Goal: Transaction & Acquisition: Purchase product/service

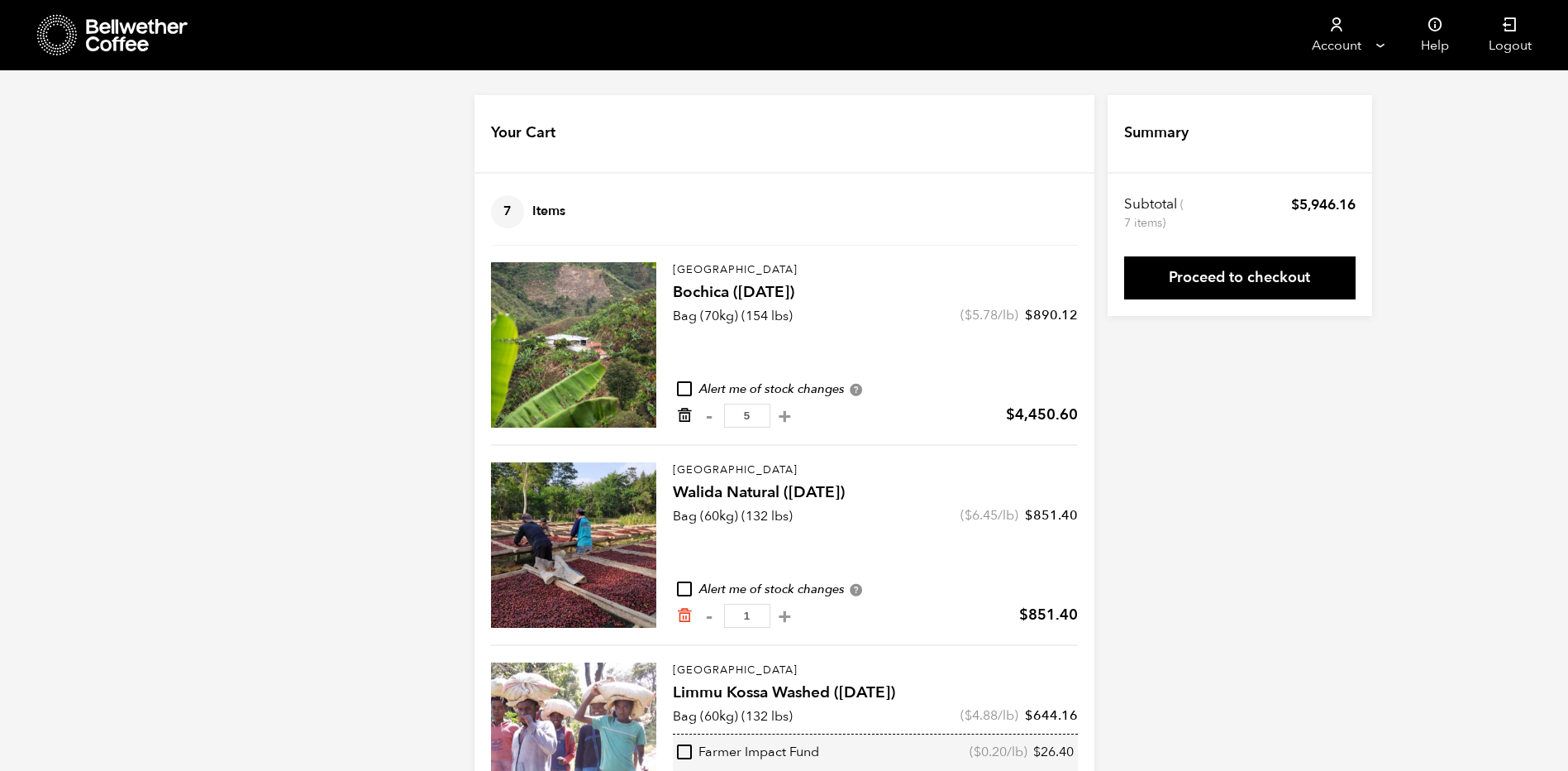
click at [685, 420] on icon "Remove from cart" at bounding box center [684, 415] width 16 height 16
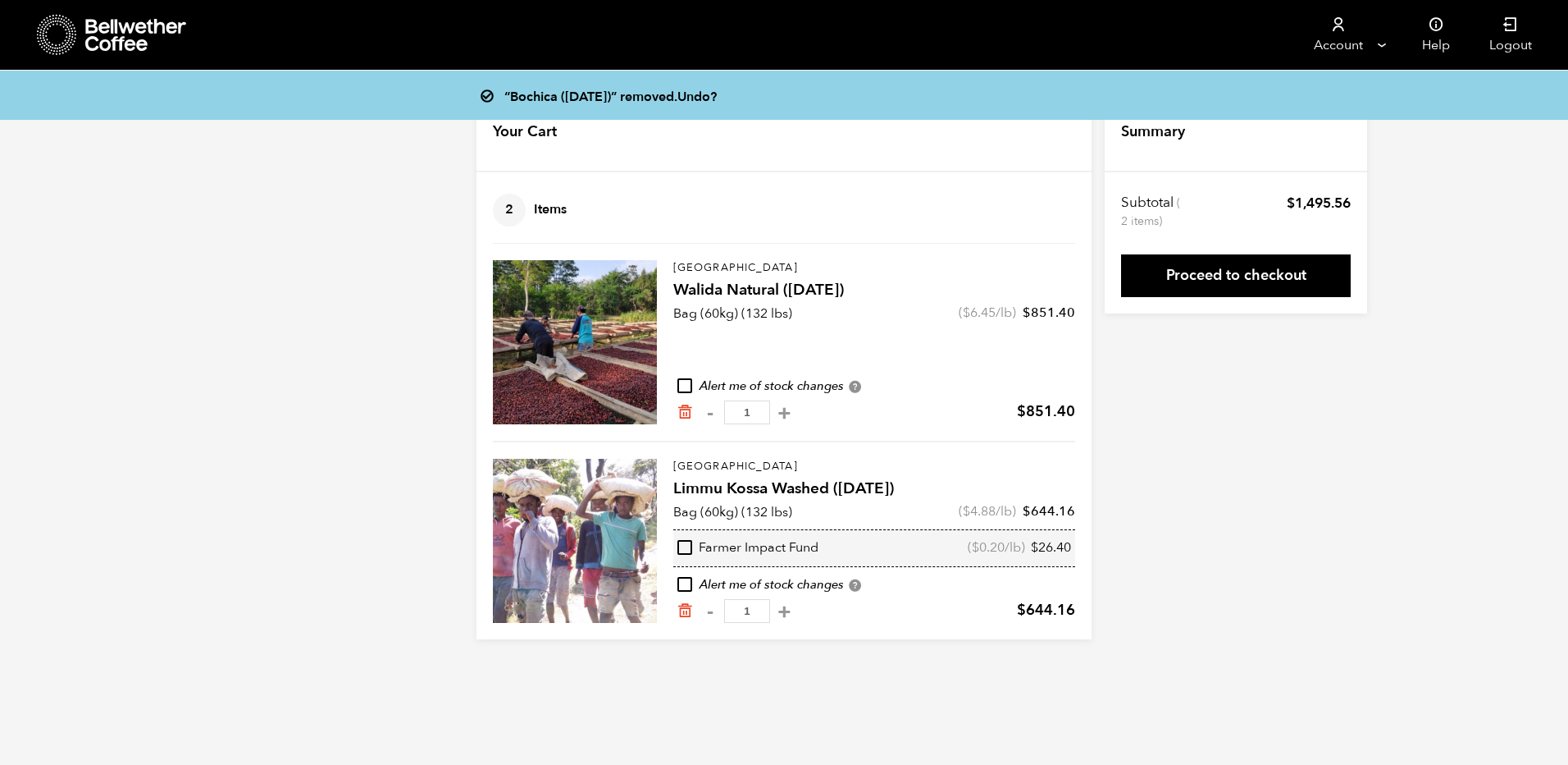
click at [147, 33] on icon at bounding box center [137, 35] width 103 height 33
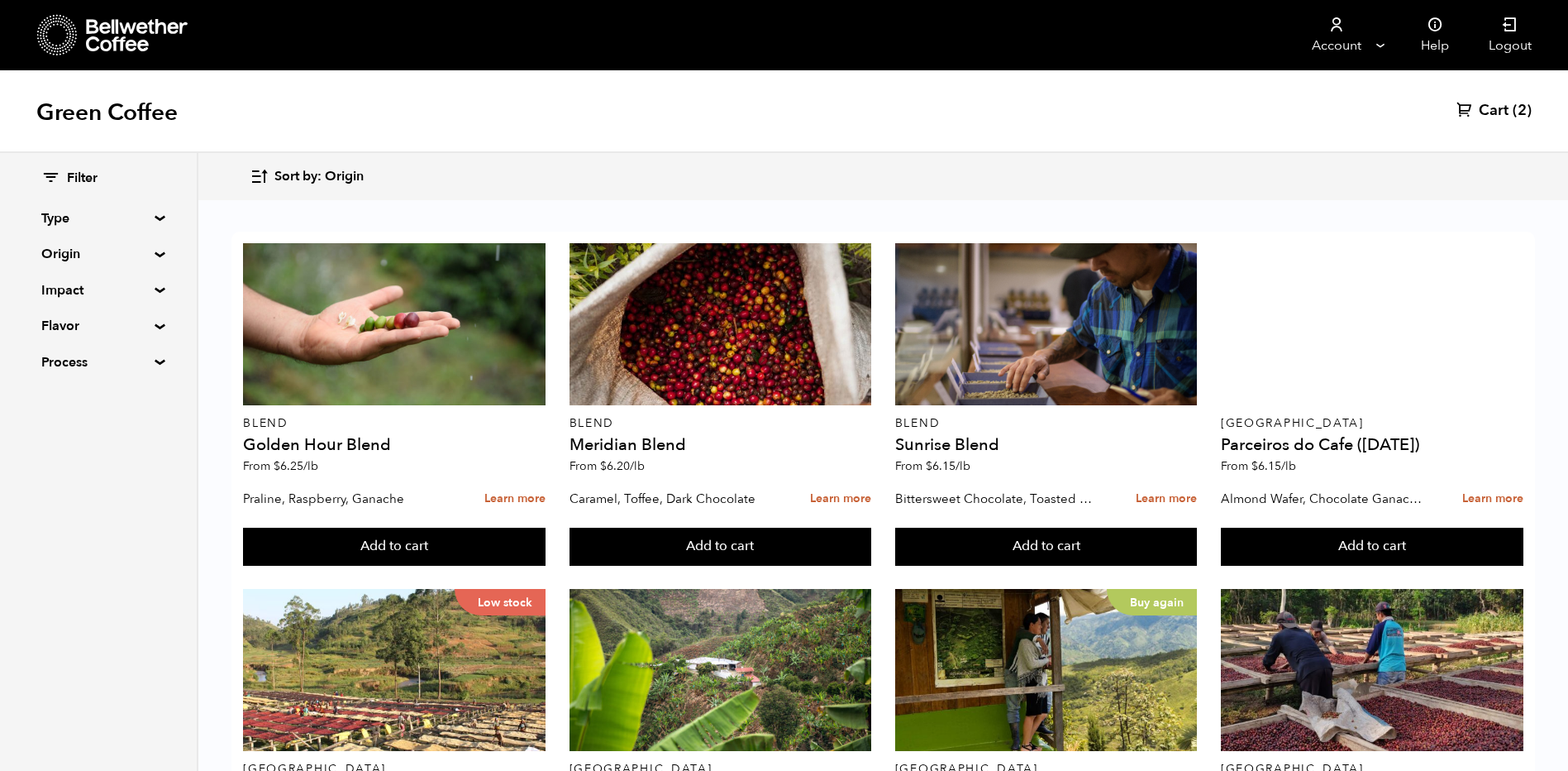
scroll to position [744, 0]
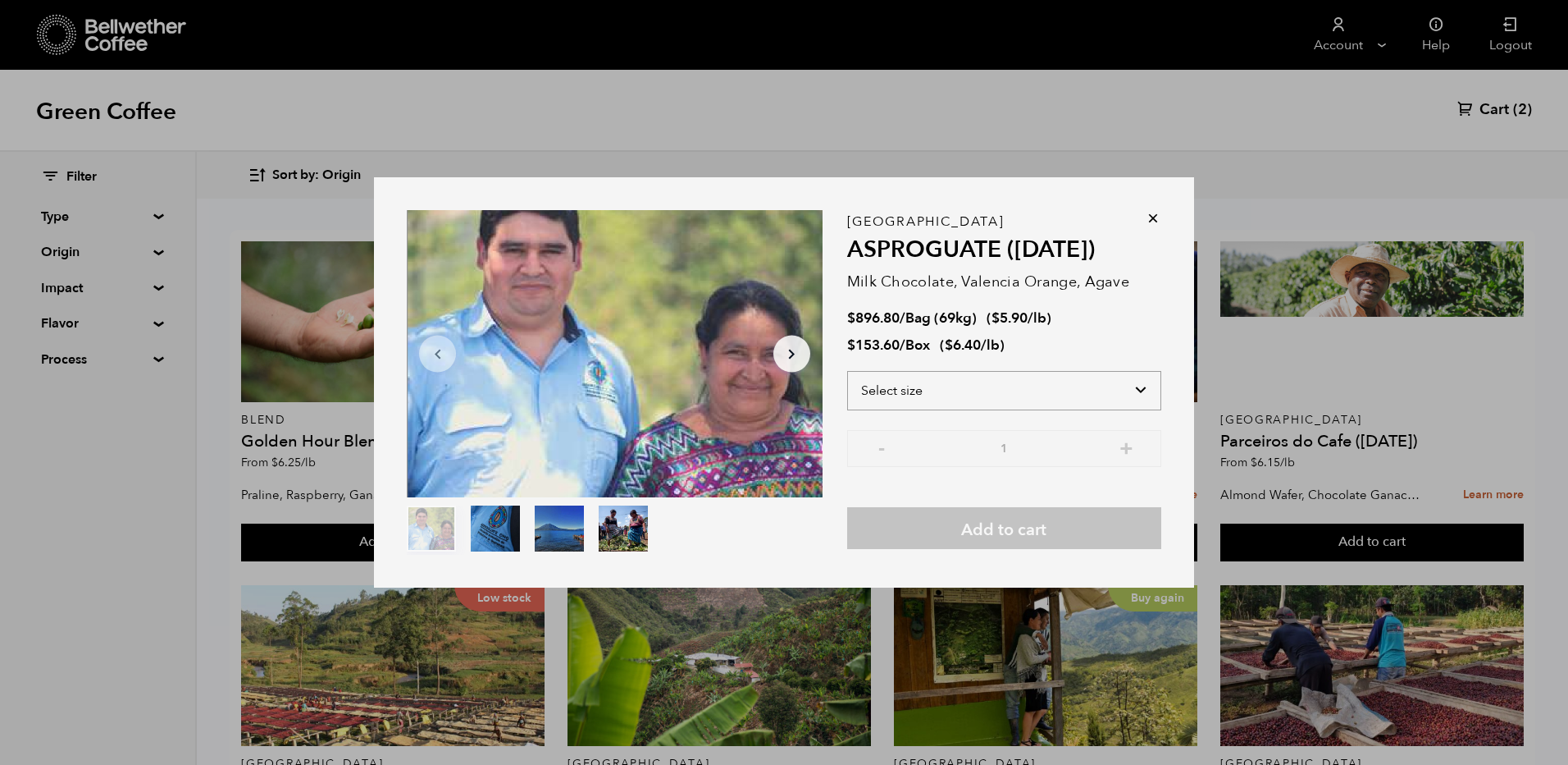
click at [918, 377] on select "Select size Bag (69kg) (152 lbs) Box (24 lbs)" at bounding box center [1004, 390] width 314 height 39
select select "bag-2"
click at [847, 370] on select "Select size Bag (69kg) (152 lbs) Box (24 lbs)" at bounding box center [1004, 390] width 314 height 39
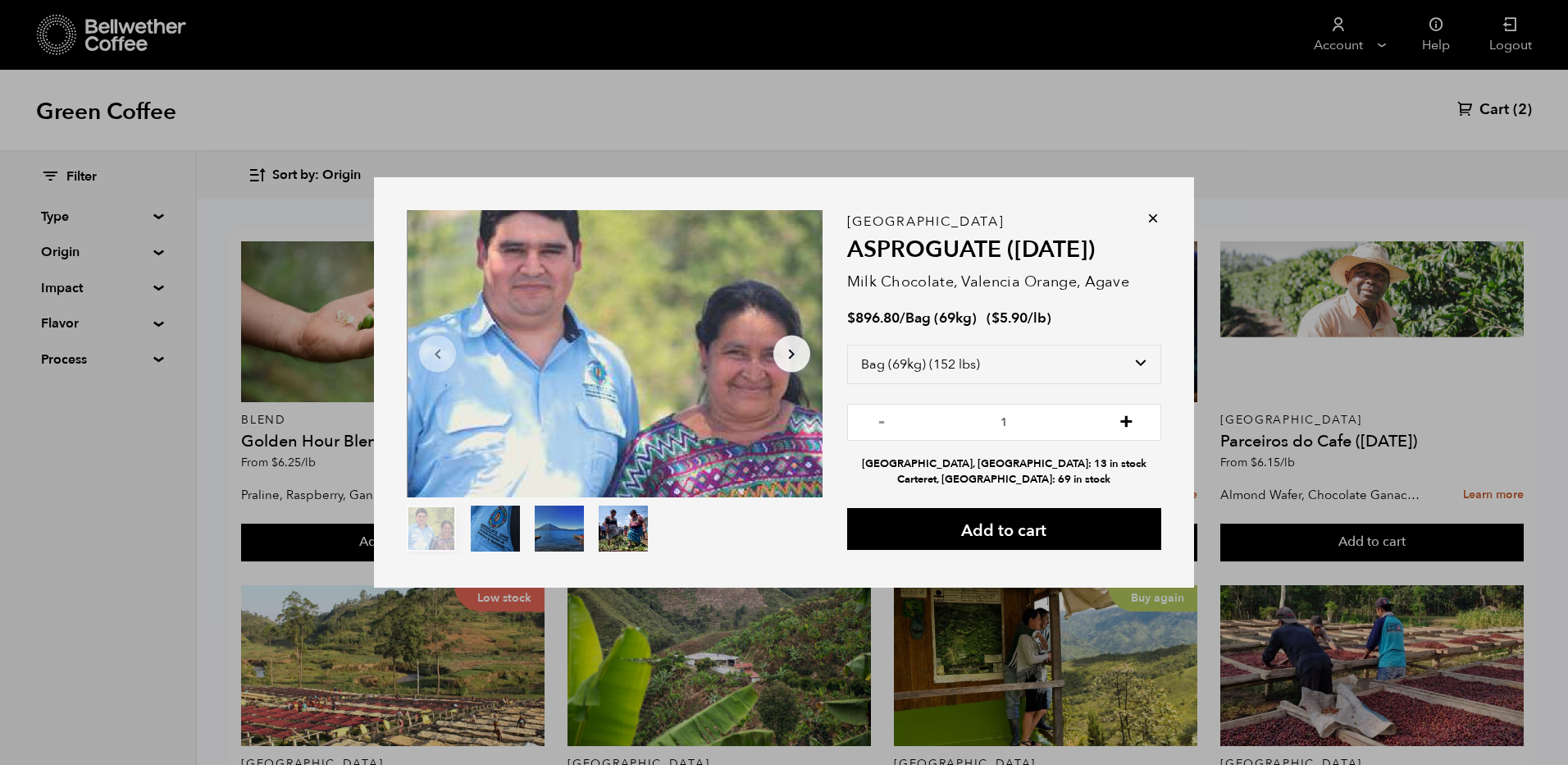
click at [1128, 422] on button "+" at bounding box center [1126, 419] width 21 height 16
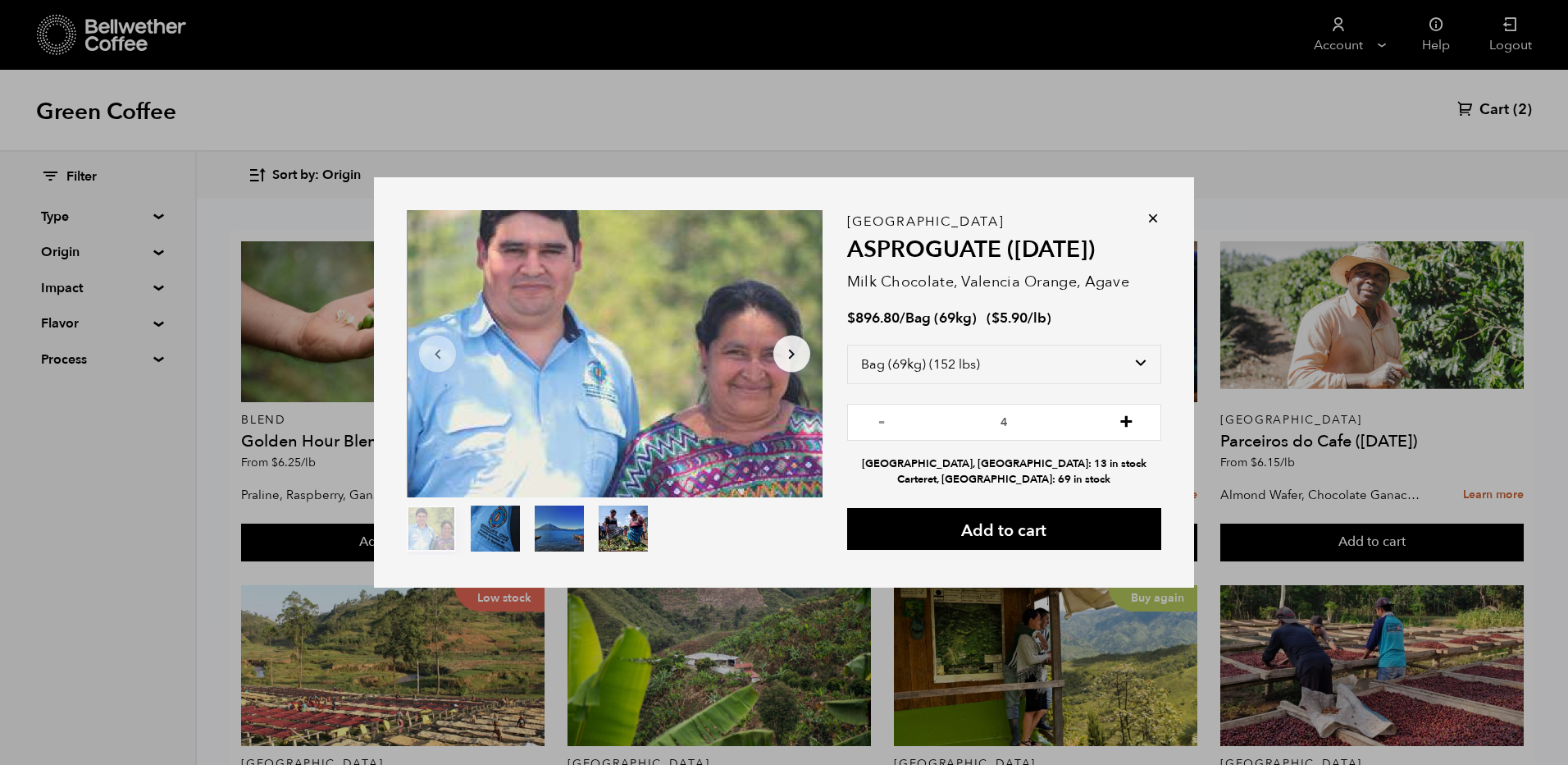
click at [1124, 421] on button "+" at bounding box center [1126, 419] width 21 height 16
type input "5"
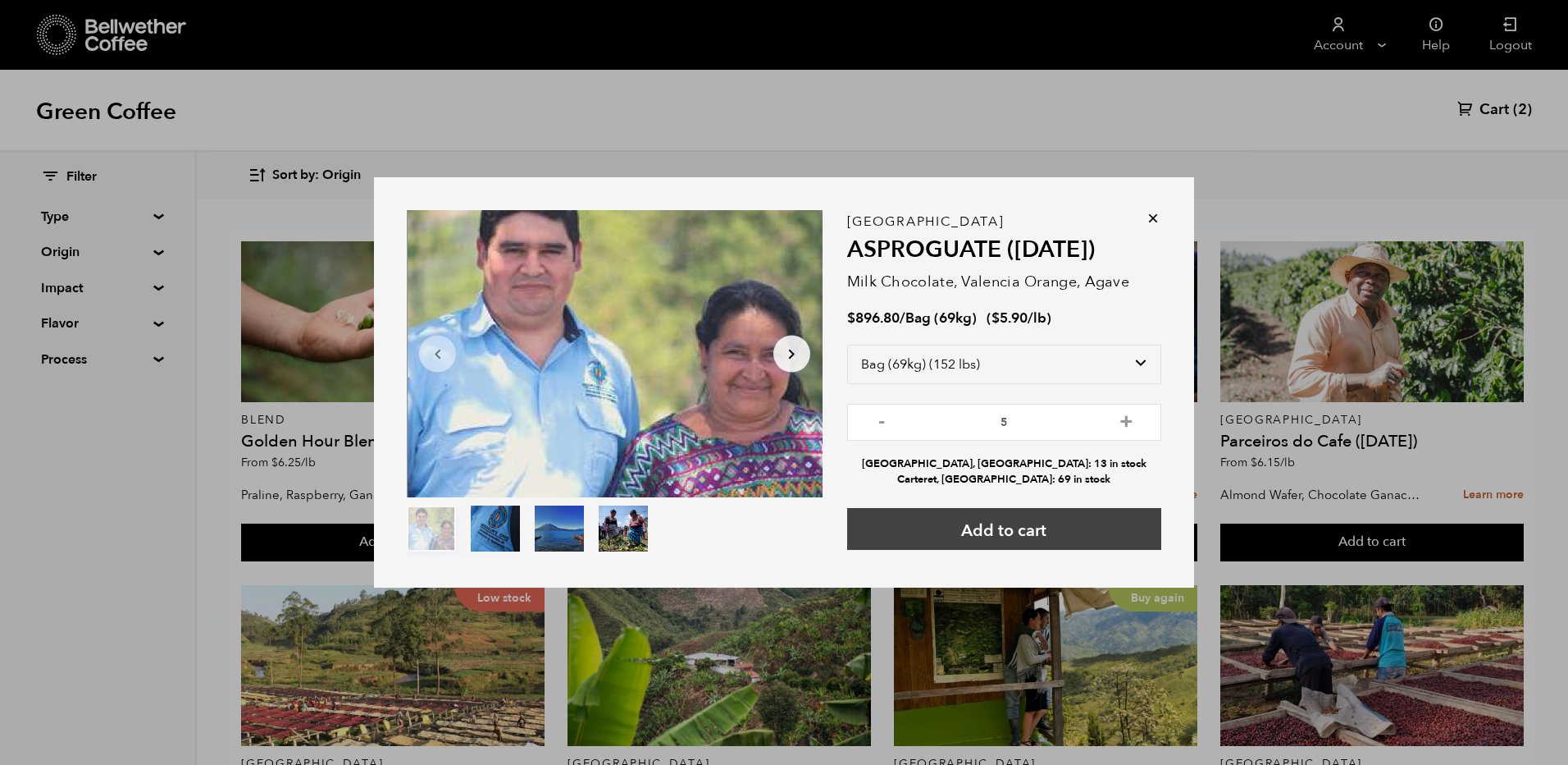
click at [1033, 537] on button "Add to cart" at bounding box center [1004, 528] width 314 height 42
click at [1149, 214] on icon at bounding box center [1153, 218] width 16 height 16
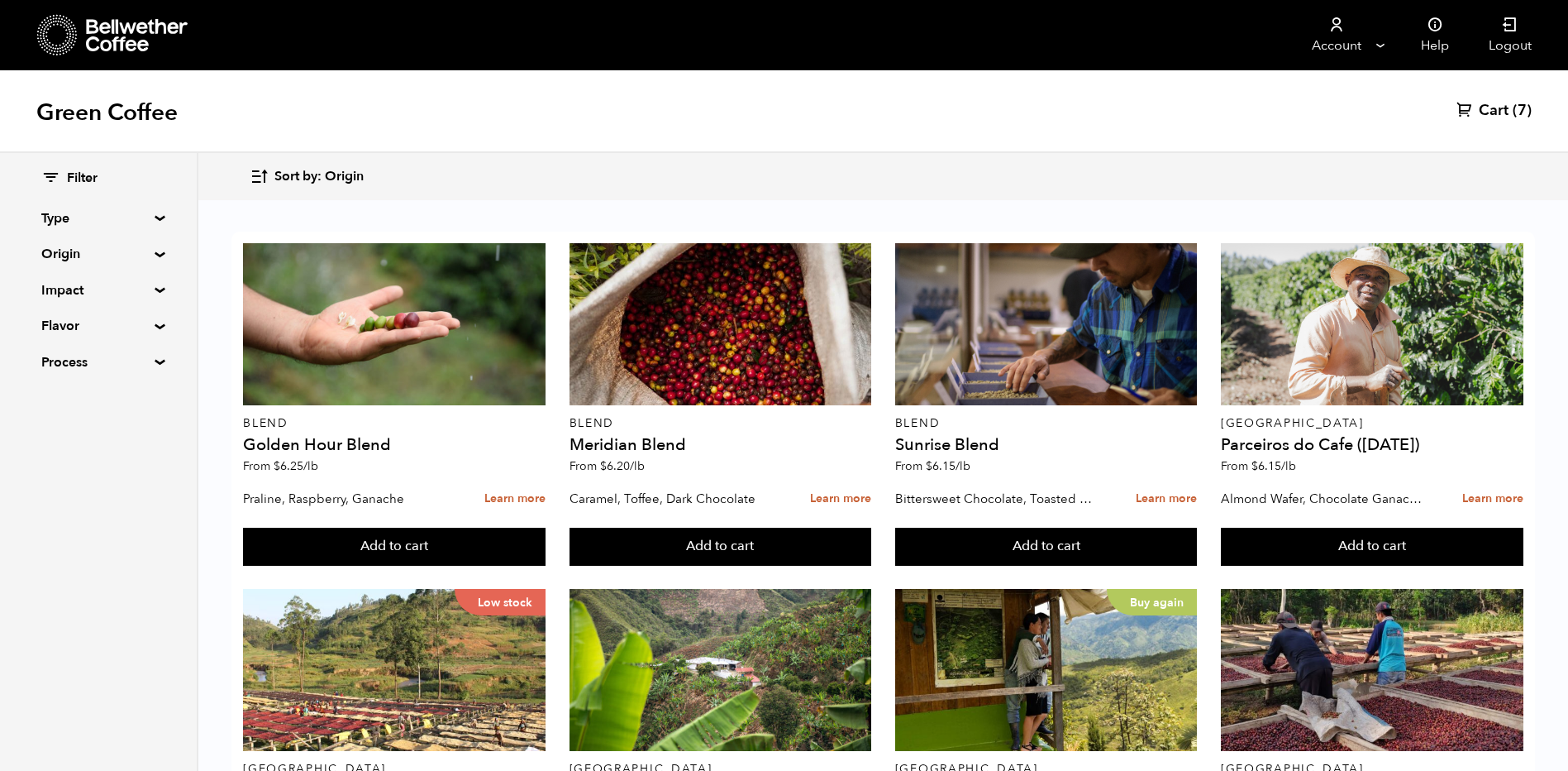
click at [1517, 106] on span "(7)" at bounding box center [1522, 111] width 19 height 20
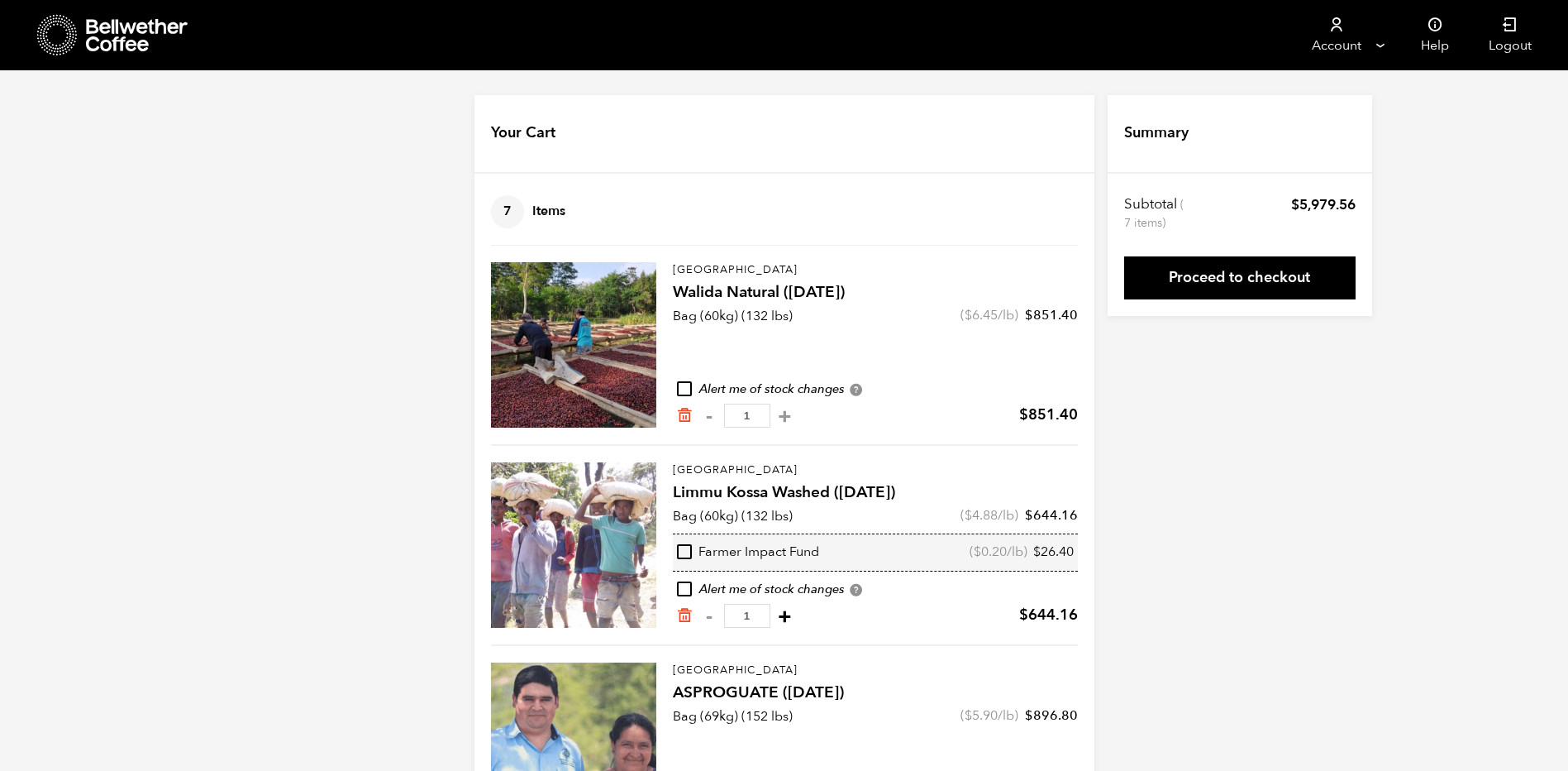
click at [795, 614] on button "+" at bounding box center [785, 615] width 21 height 16
type input "2"
click at [1253, 463] on div "Cart updated. Your Cart 8 Items Update cart 8 Items East Java Walida Natural (J…" at bounding box center [784, 469] width 1568 height 749
click at [1203, 273] on link "Proceed to checkout" at bounding box center [1240, 278] width 232 height 43
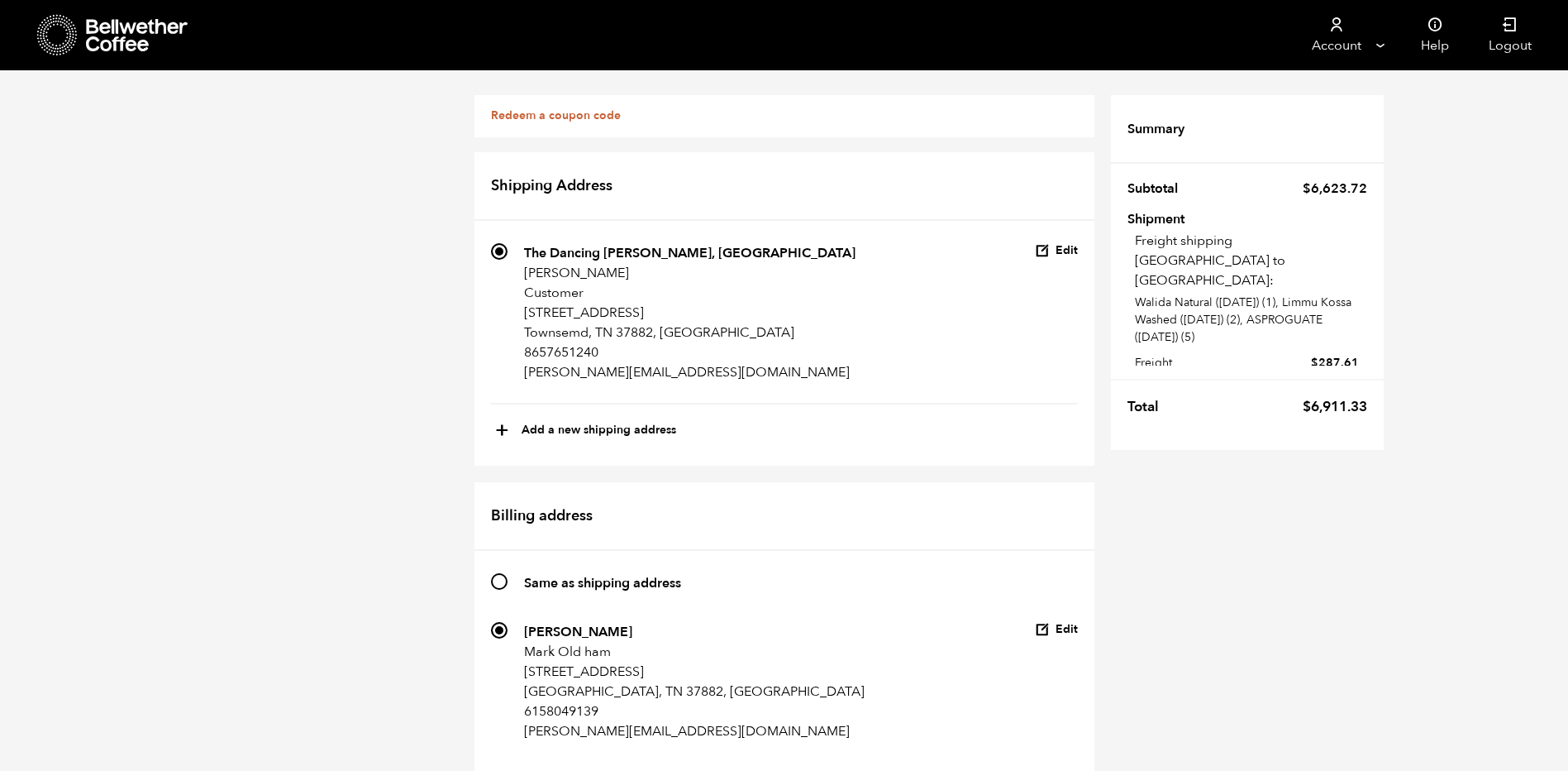
scroll to position [1107, 0]
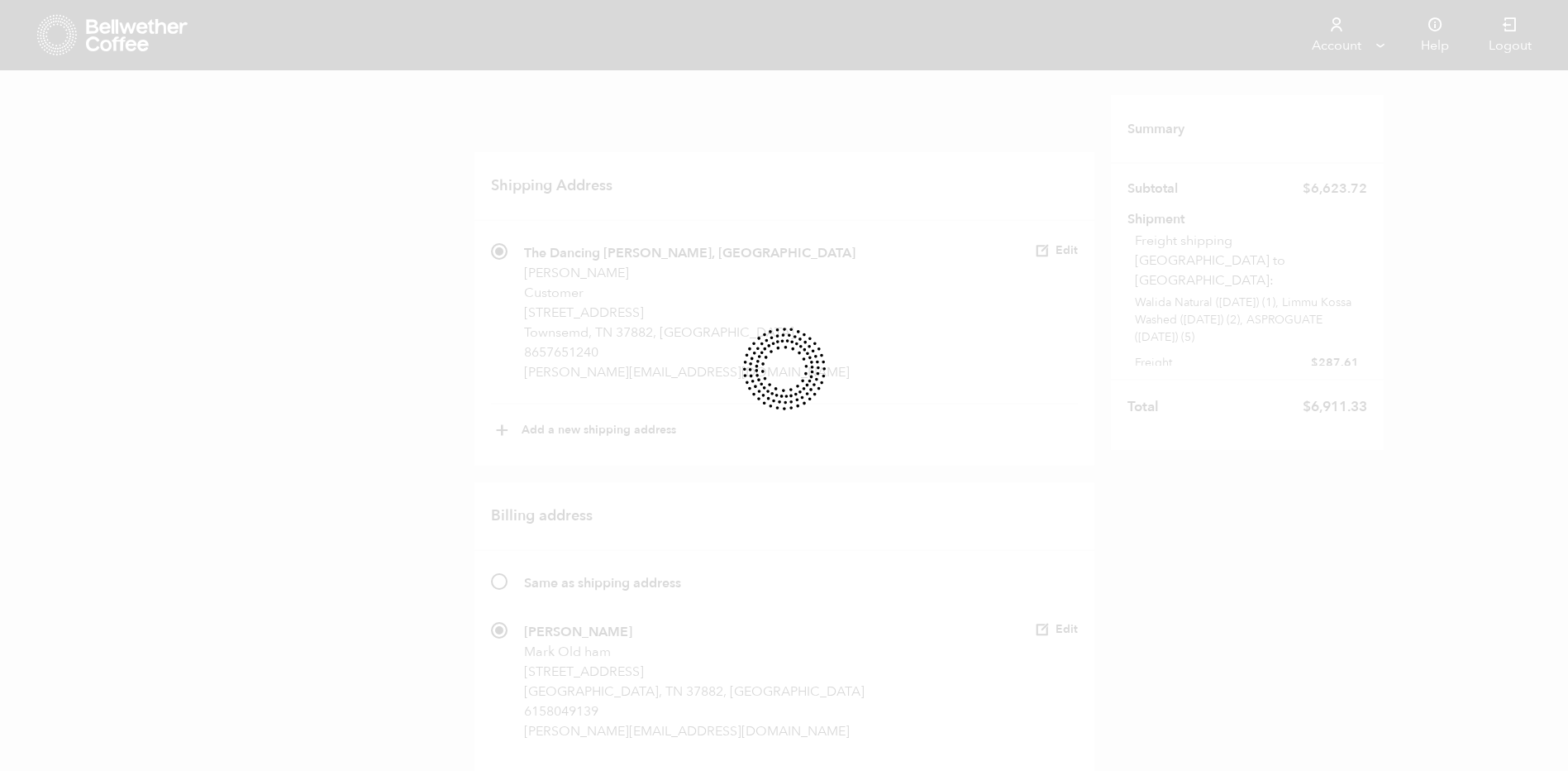
scroll to position [0, 0]
